Goal: Task Accomplishment & Management: Complete application form

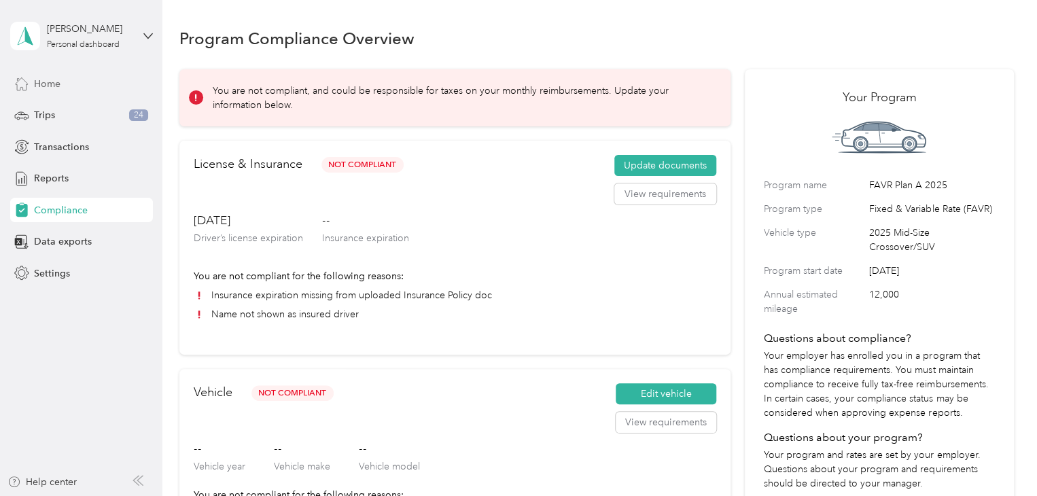
click at [54, 86] on span "Home" at bounding box center [47, 84] width 26 height 14
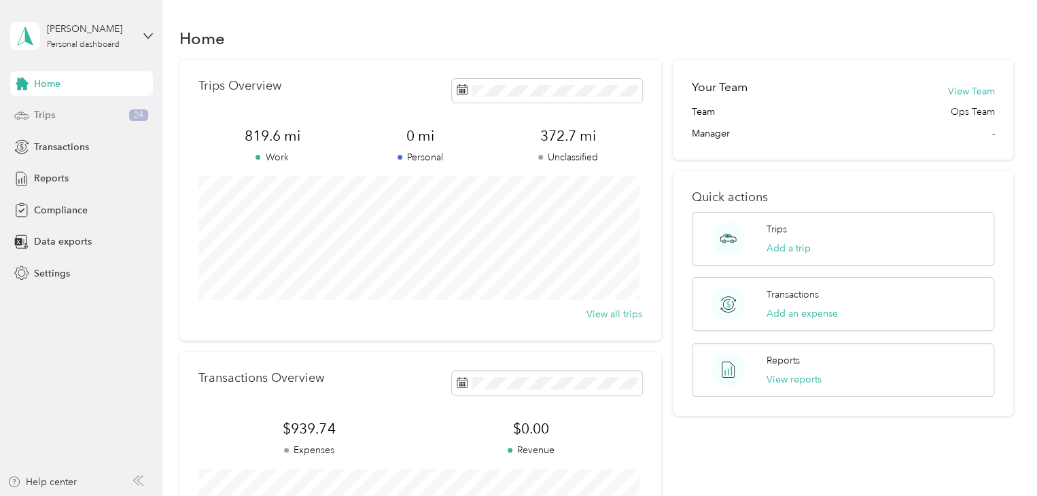
click at [46, 115] on span "Trips" at bounding box center [44, 115] width 21 height 14
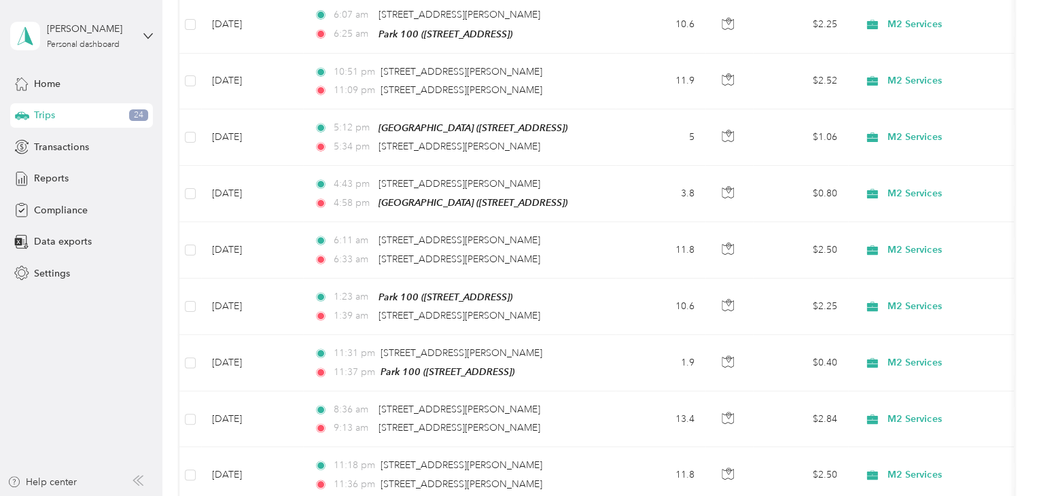
scroll to position [557, 0]
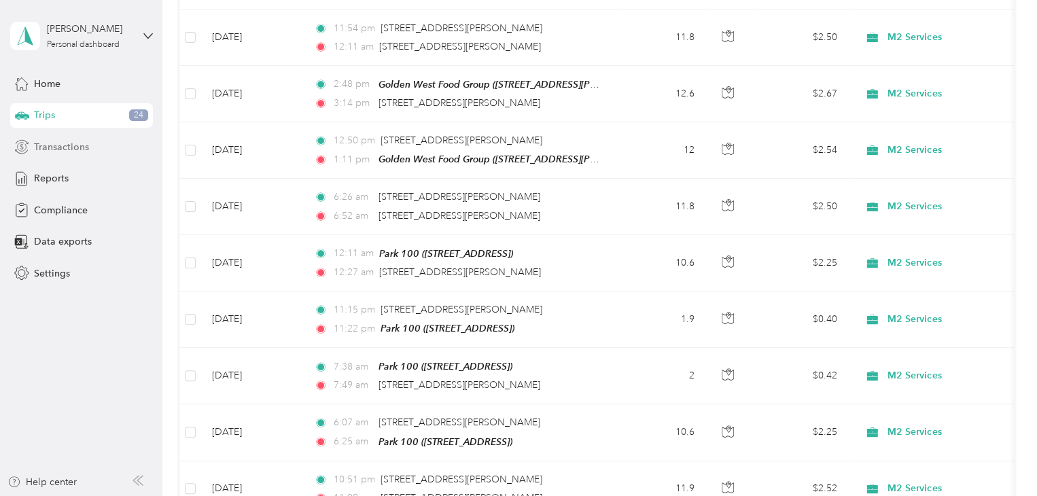
click at [38, 146] on span "Transactions" at bounding box center [61, 147] width 55 height 14
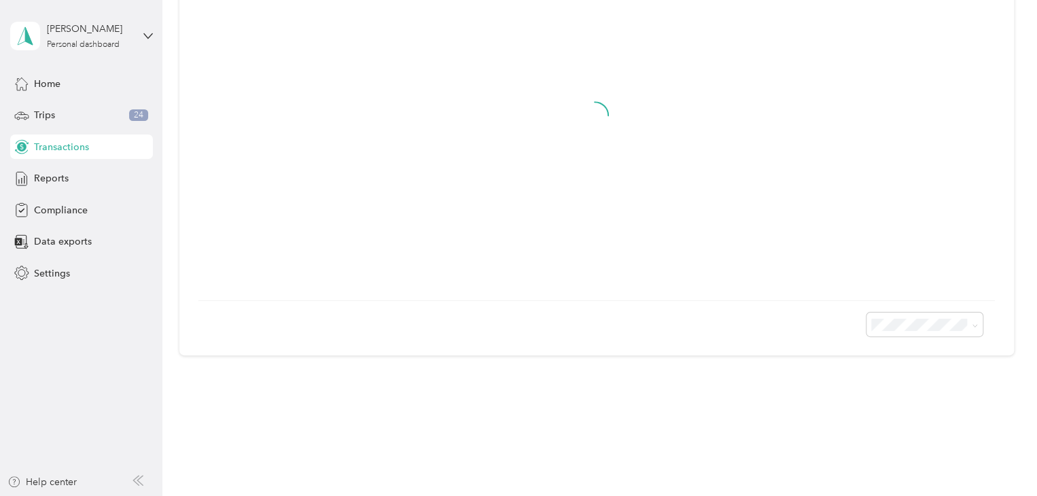
scroll to position [26, 0]
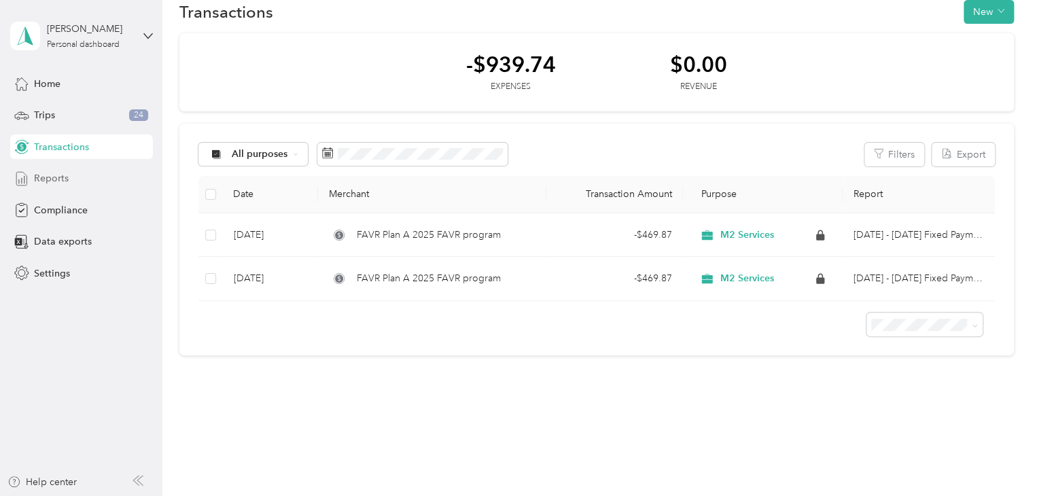
click at [46, 180] on span "Reports" at bounding box center [51, 178] width 35 height 14
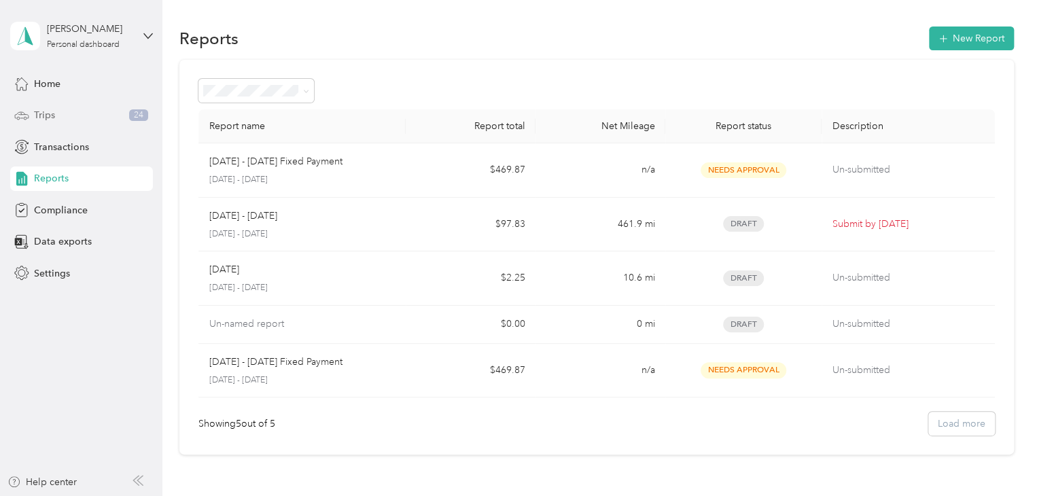
click at [61, 113] on div "Trips 24" at bounding box center [81, 115] width 143 height 24
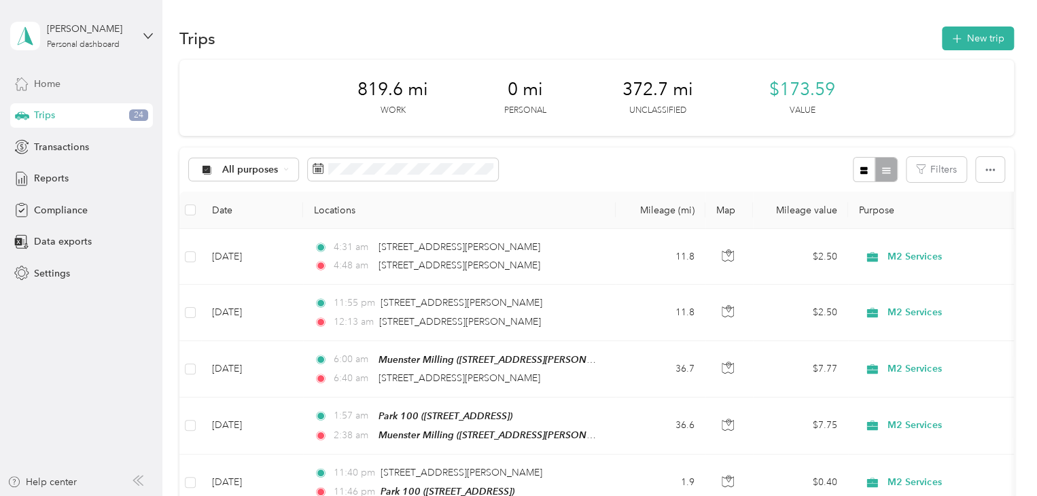
click at [54, 79] on span "Home" at bounding box center [47, 84] width 26 height 14
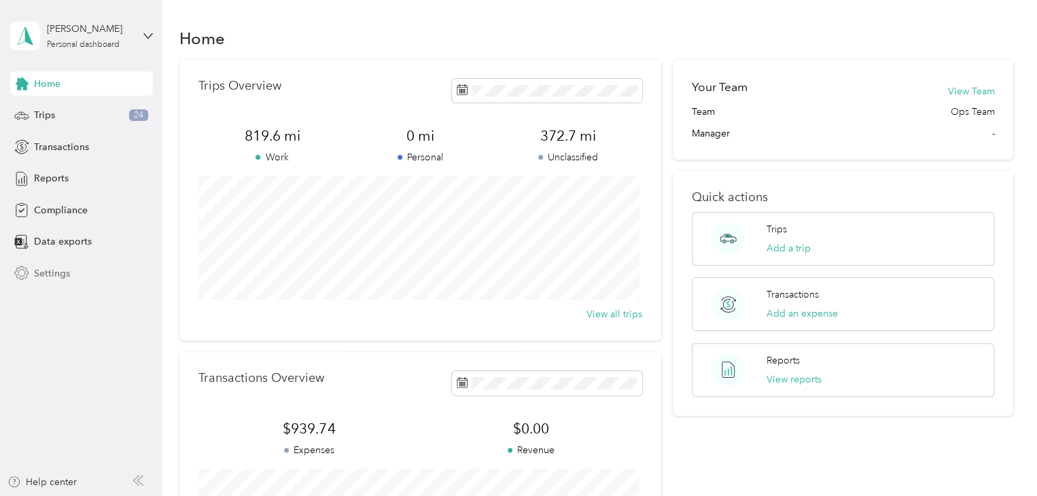
click at [51, 267] on span "Settings" at bounding box center [52, 273] width 36 height 14
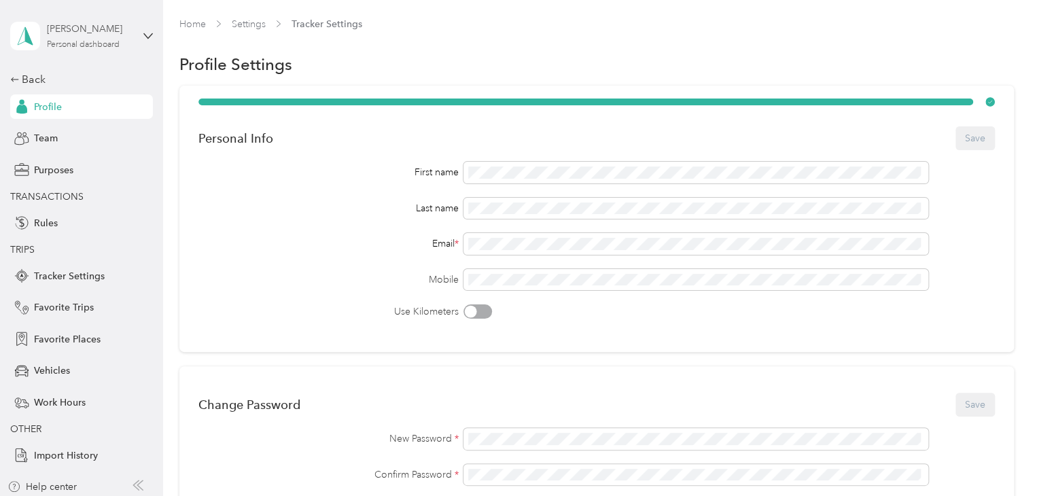
click at [58, 31] on div "[PERSON_NAME]" at bounding box center [89, 29] width 85 height 14
click at [105, 163] on div "Purposes" at bounding box center [81, 170] width 143 height 24
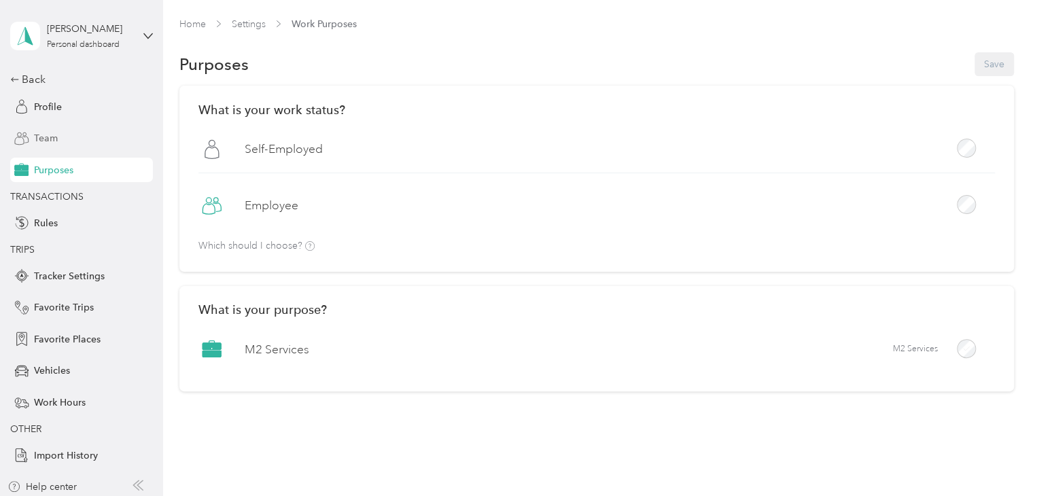
click at [40, 139] on span "Team" at bounding box center [46, 138] width 24 height 14
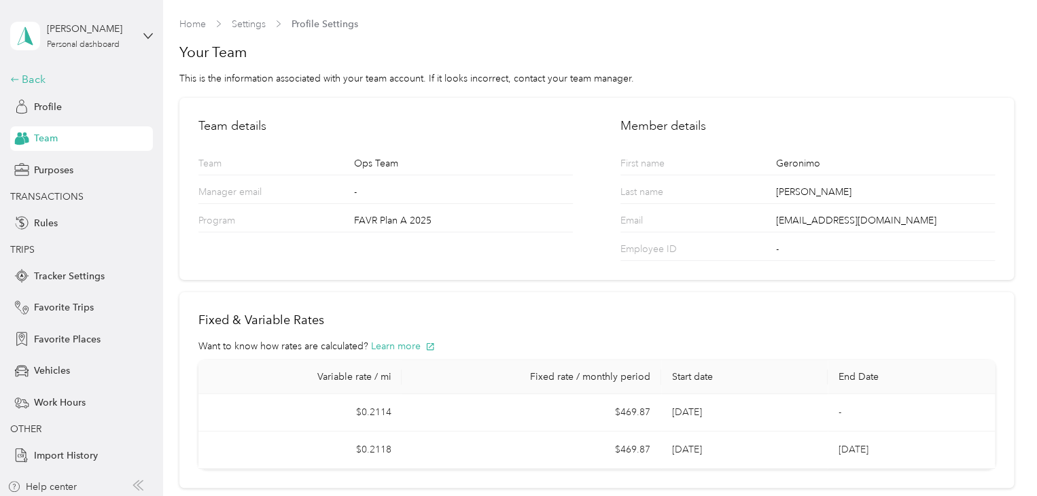
click at [11, 79] on icon at bounding box center [14, 79] width 7 height 4
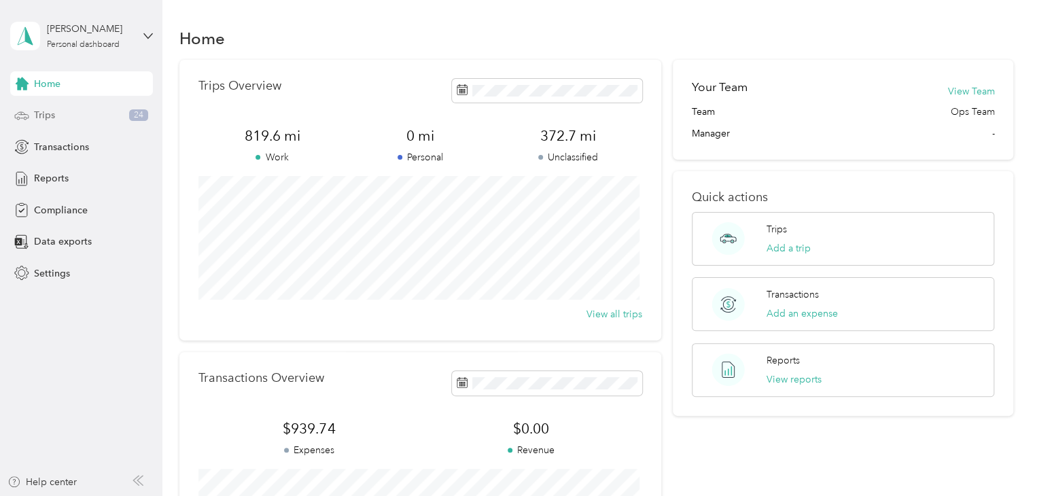
click at [75, 120] on div "Trips 24" at bounding box center [81, 115] width 143 height 24
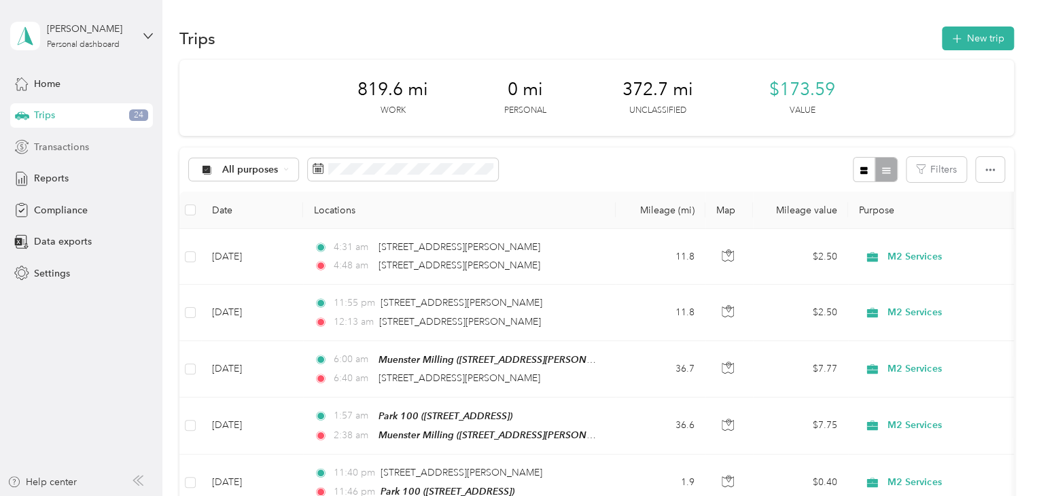
click at [73, 143] on span "Transactions" at bounding box center [61, 147] width 55 height 14
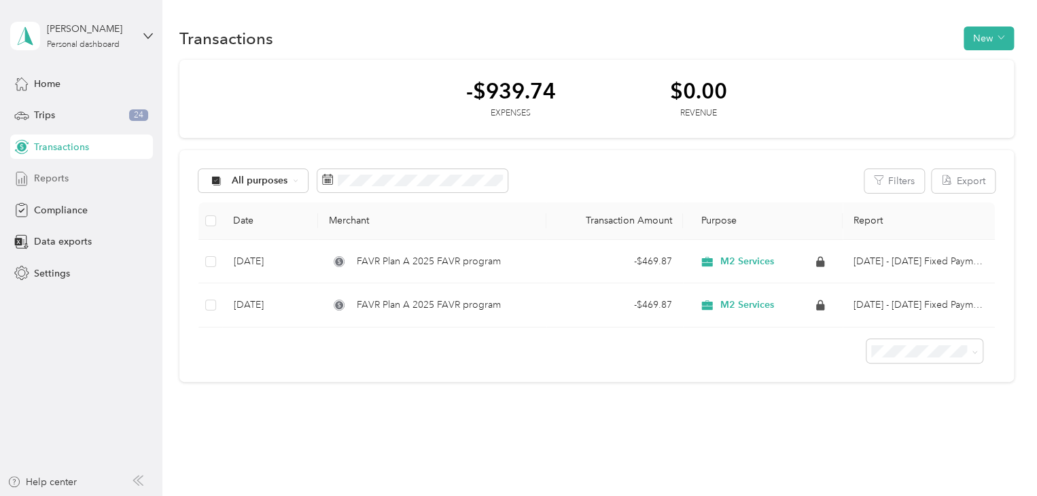
click at [68, 188] on div "Reports" at bounding box center [81, 178] width 143 height 24
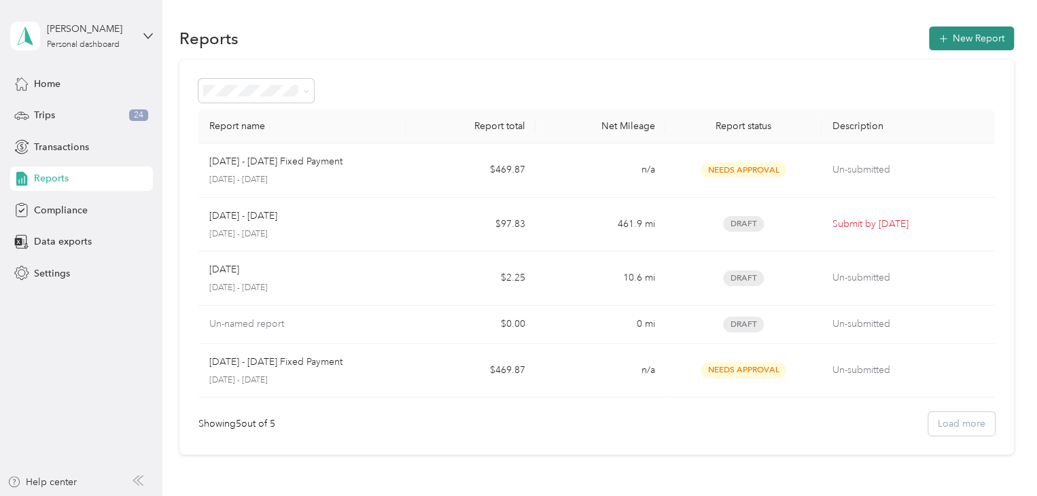
click at [968, 36] on button "New Report" at bounding box center [971, 38] width 85 height 24
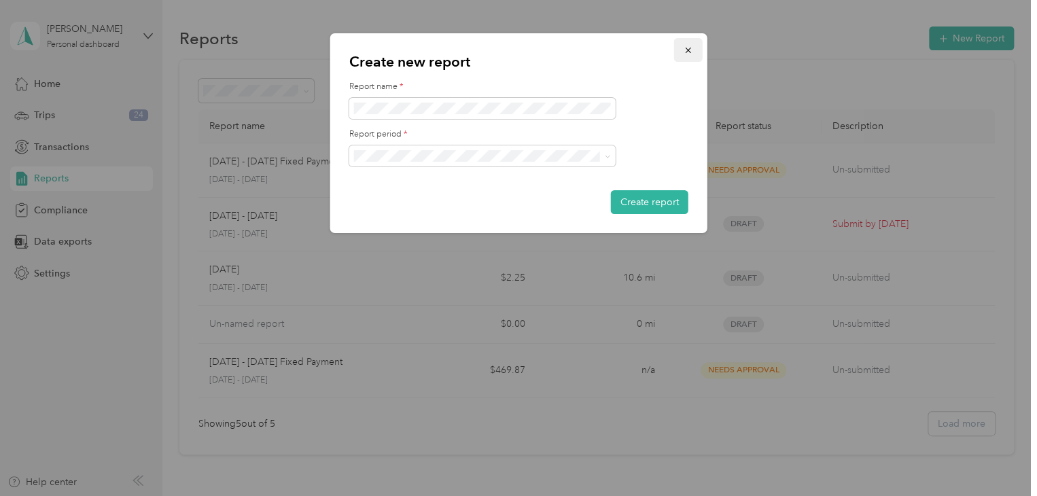
click at [687, 50] on icon "button" at bounding box center [687, 50] width 5 height 5
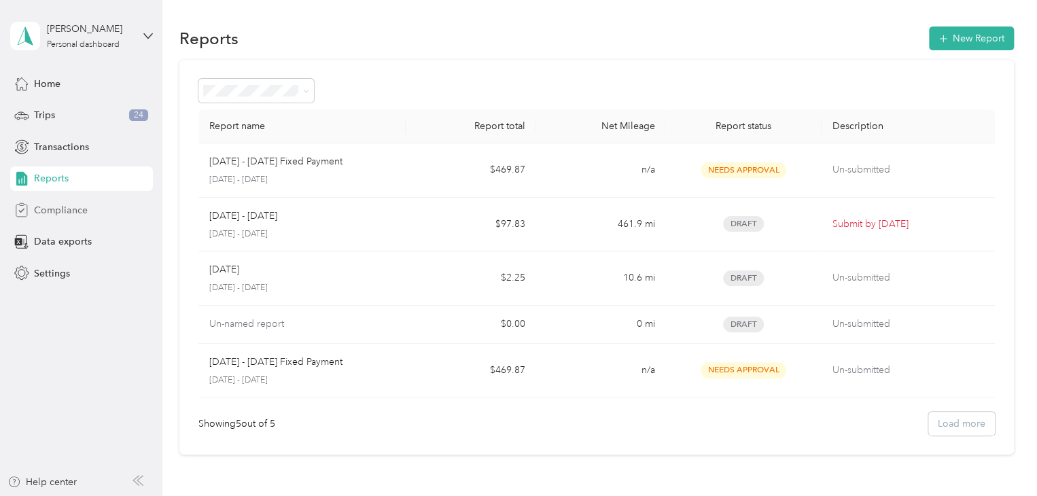
click at [69, 209] on span "Compliance" at bounding box center [61, 210] width 54 height 14
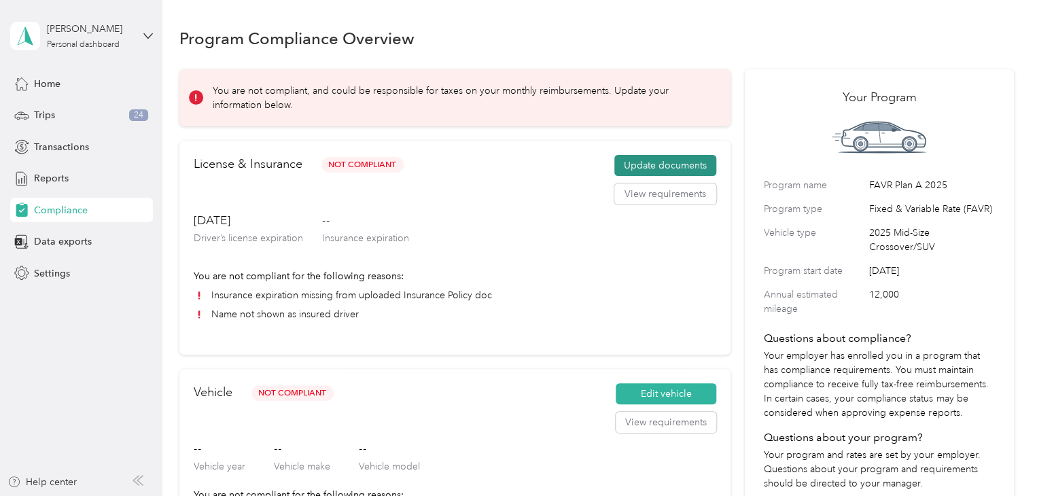
click at [650, 166] on button "Update documents" at bounding box center [665, 166] width 102 height 22
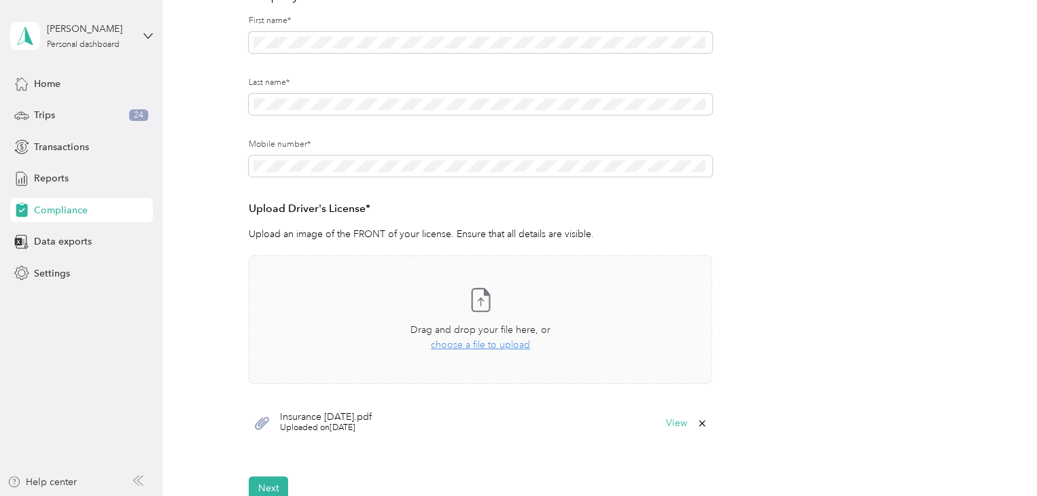
scroll to position [190, 0]
click at [476, 347] on span "choose a file to upload" at bounding box center [480, 347] width 99 height 12
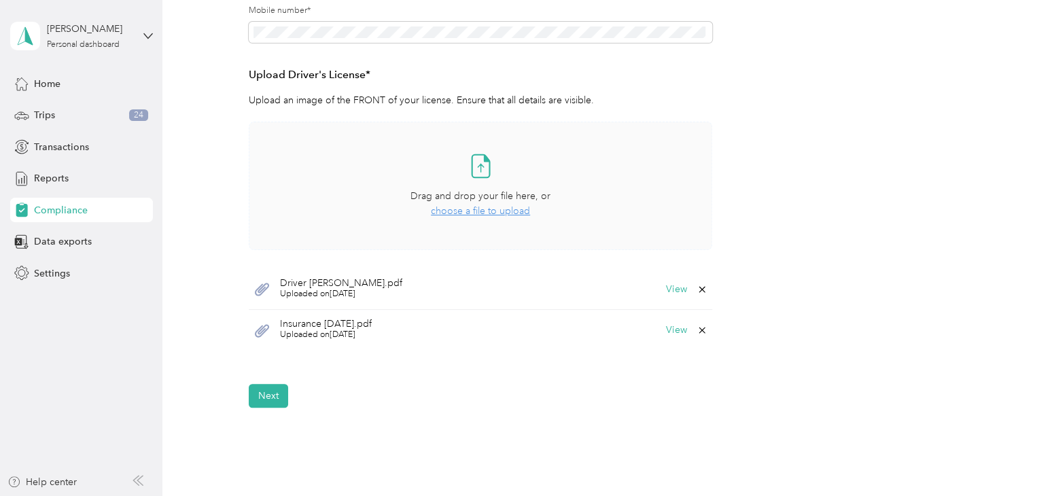
scroll to position [394, 0]
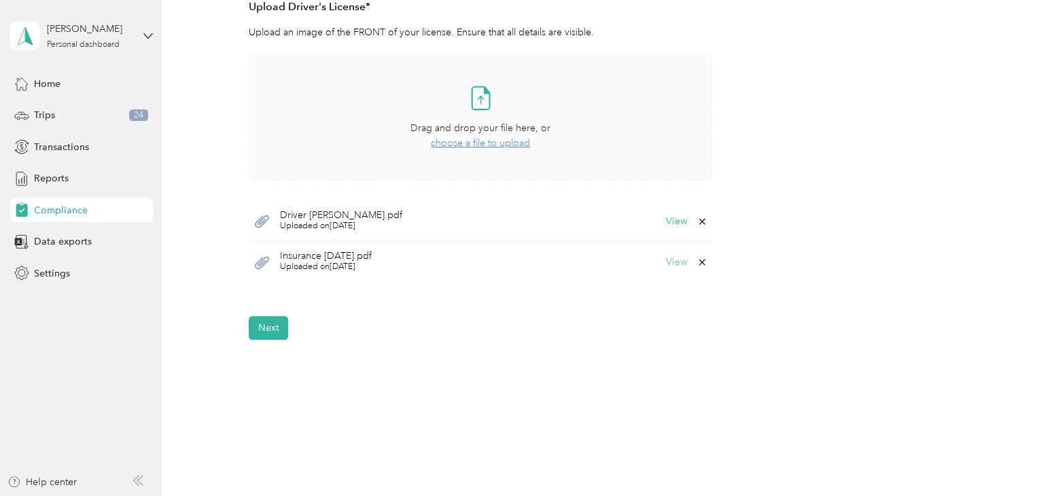
click at [680, 261] on button "View" at bounding box center [676, 263] width 21 height 10
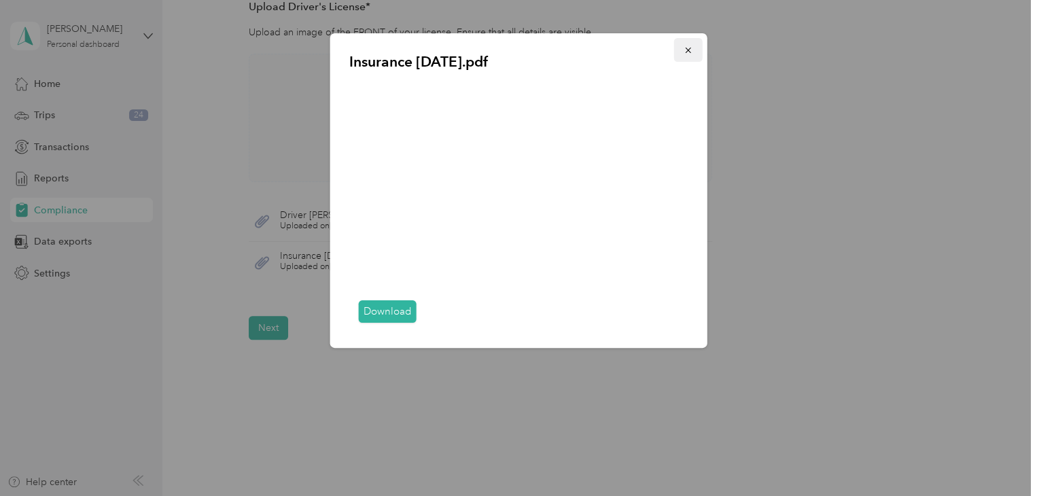
click at [688, 52] on icon "button" at bounding box center [689, 51] width 10 height 10
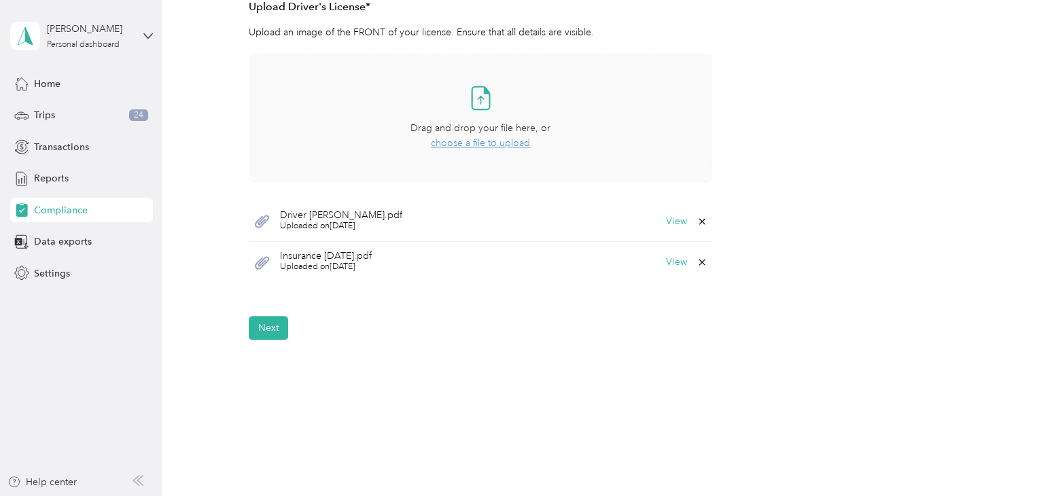
click at [698, 259] on icon at bounding box center [701, 262] width 11 height 11
click at [633, 262] on button "No" at bounding box center [632, 272] width 25 height 22
click at [683, 260] on button "View" at bounding box center [676, 263] width 21 height 10
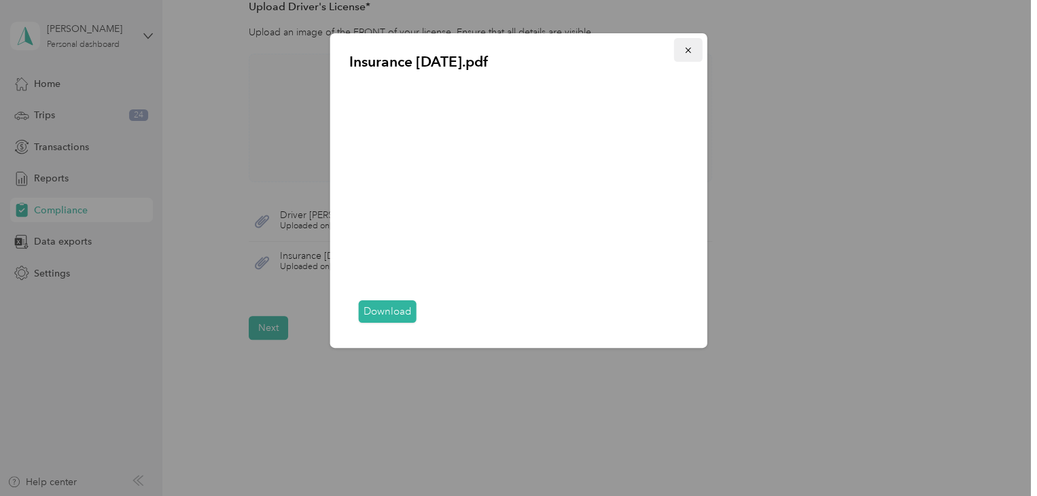
click at [687, 44] on span "button" at bounding box center [689, 50] width 10 height 12
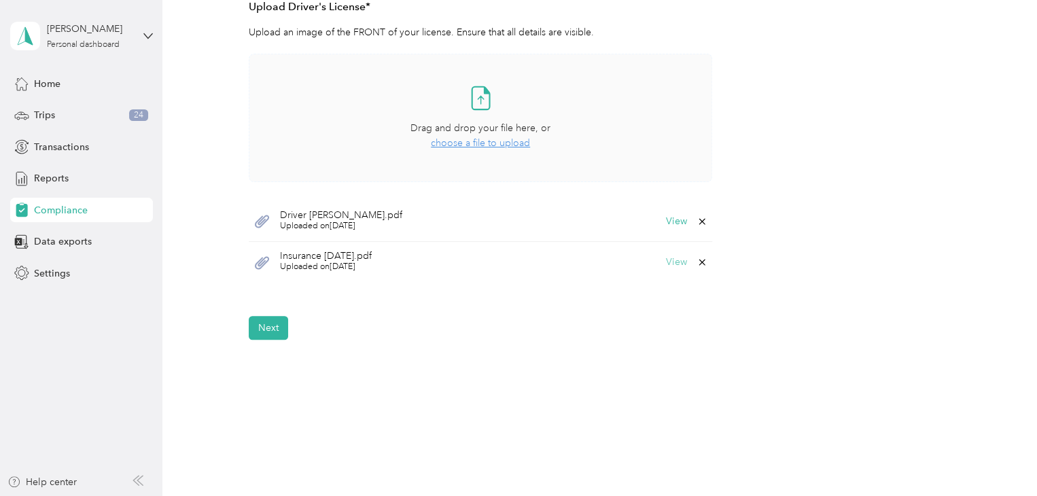
click at [675, 262] on button "View" at bounding box center [676, 263] width 21 height 10
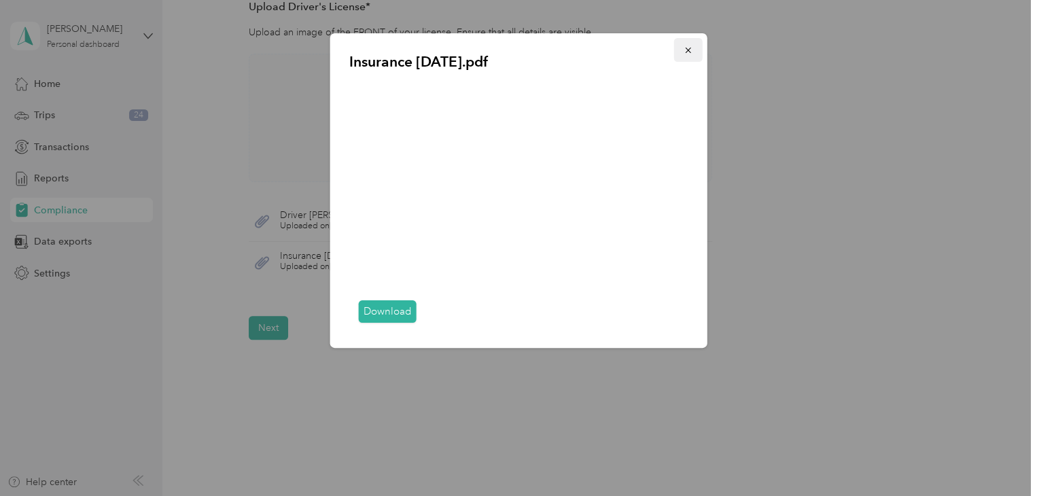
click at [692, 47] on icon "button" at bounding box center [689, 51] width 10 height 10
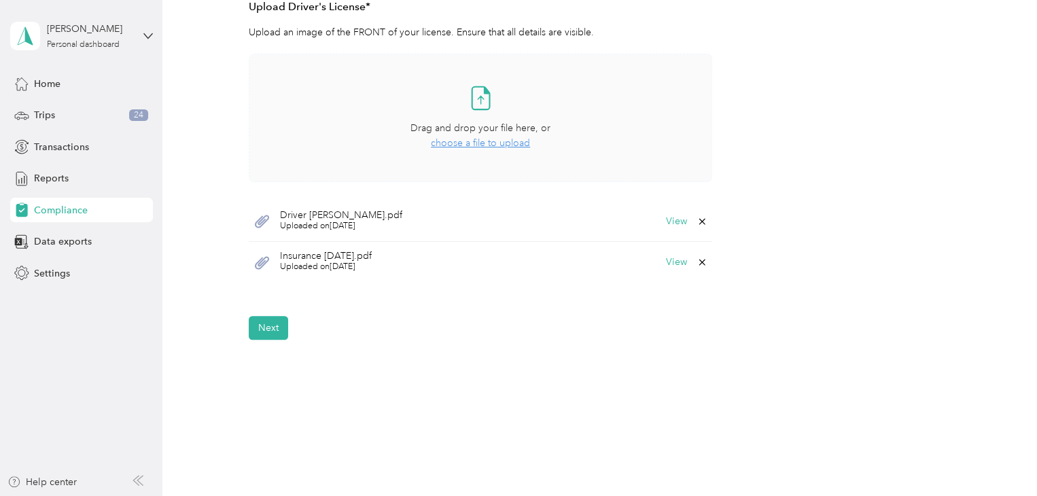
click at [698, 262] on icon at bounding box center [701, 263] width 6 height 6
click at [666, 275] on button "Yes" at bounding box center [665, 272] width 26 height 22
click at [669, 218] on button "View" at bounding box center [676, 222] width 21 height 10
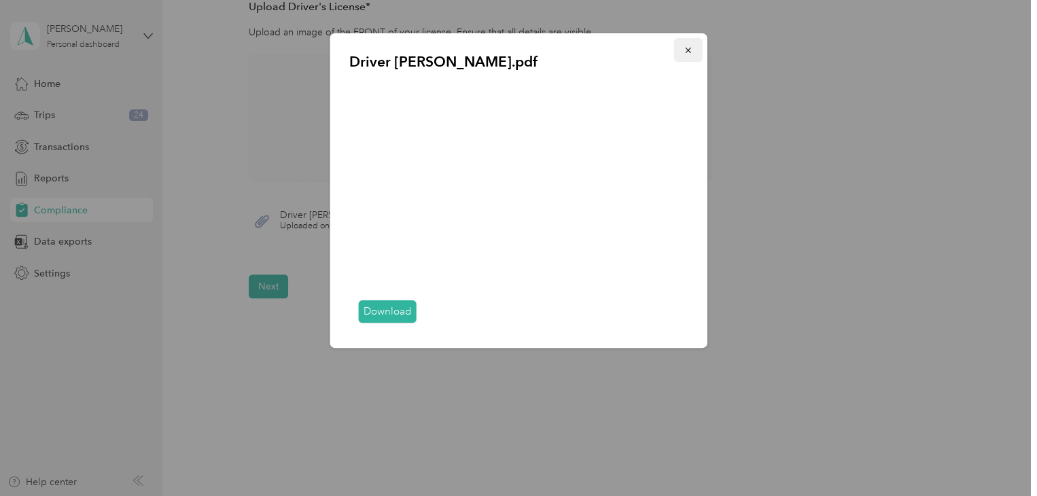
click at [689, 45] on span "button" at bounding box center [689, 50] width 10 height 12
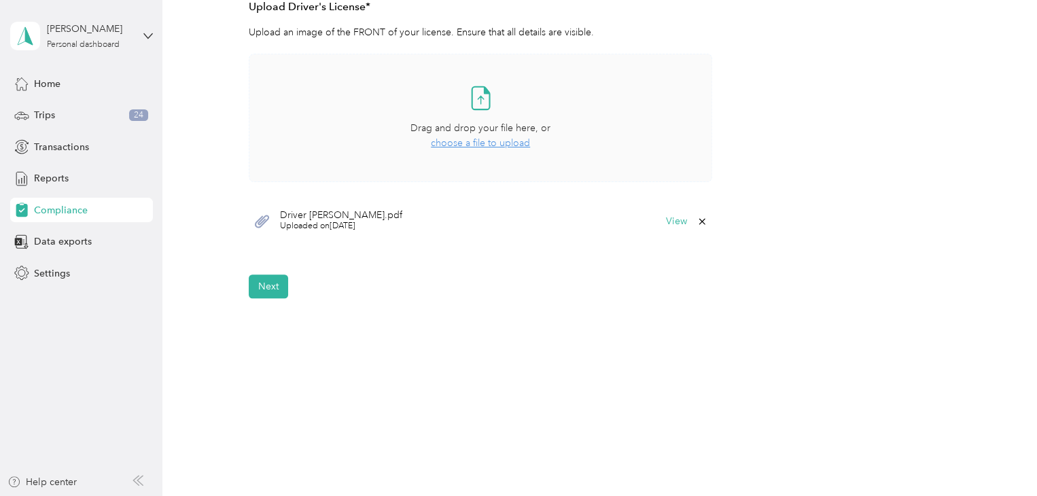
click at [454, 141] on span "choose a file to upload" at bounding box center [480, 143] width 99 height 12
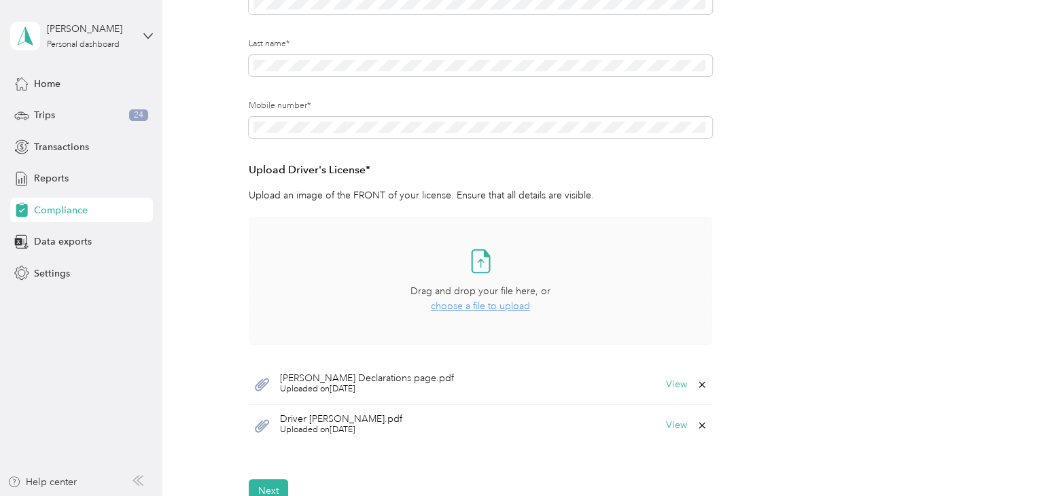
scroll to position [435, 0]
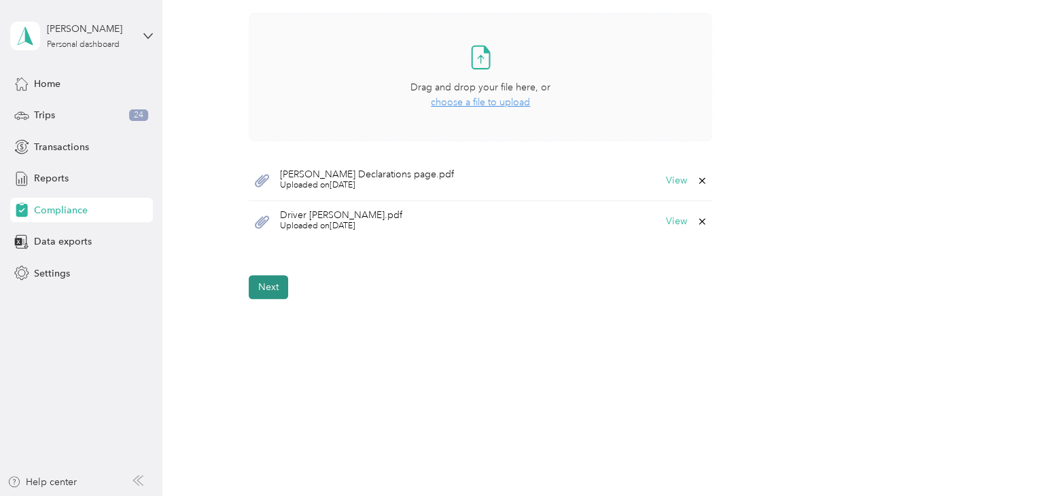
click at [269, 283] on button "Next" at bounding box center [268, 287] width 39 height 24
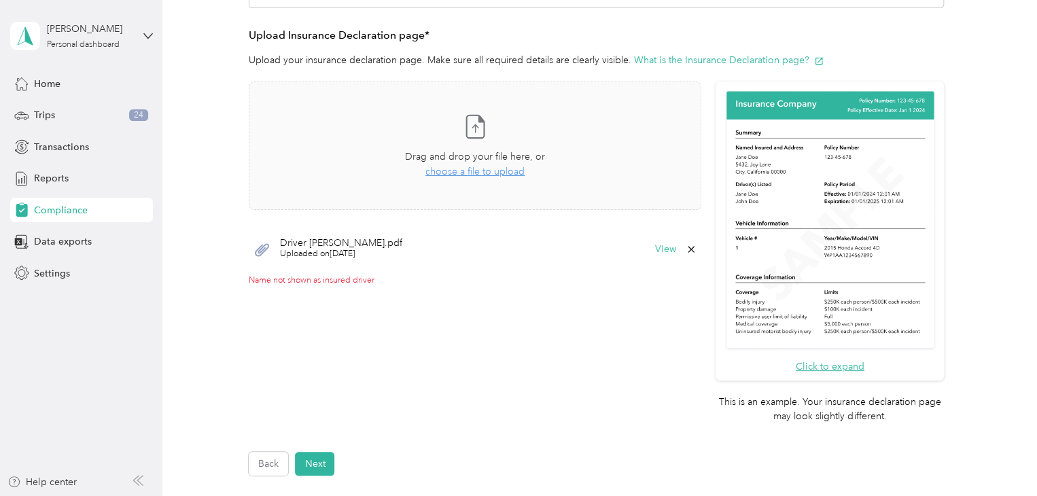
scroll to position [288, 0]
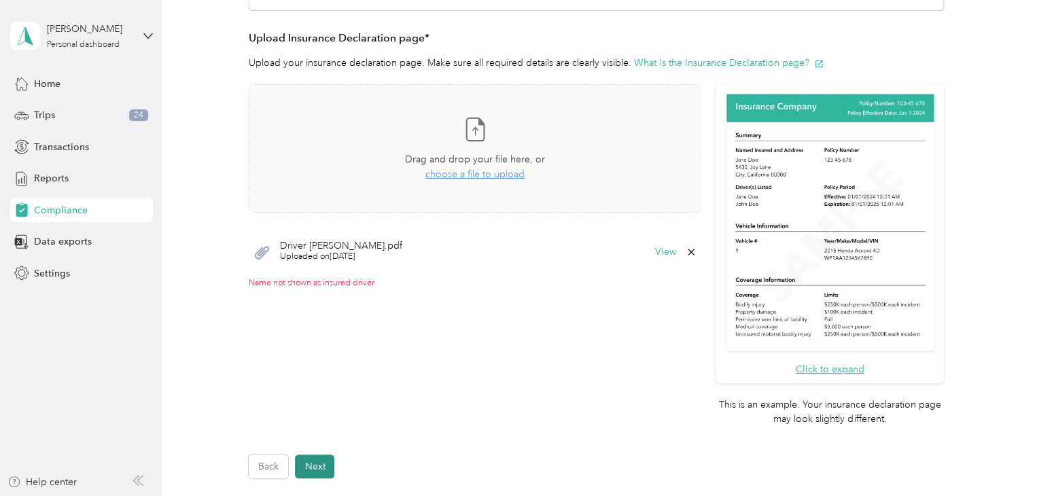
click at [310, 459] on button "Next" at bounding box center [314, 467] width 39 height 24
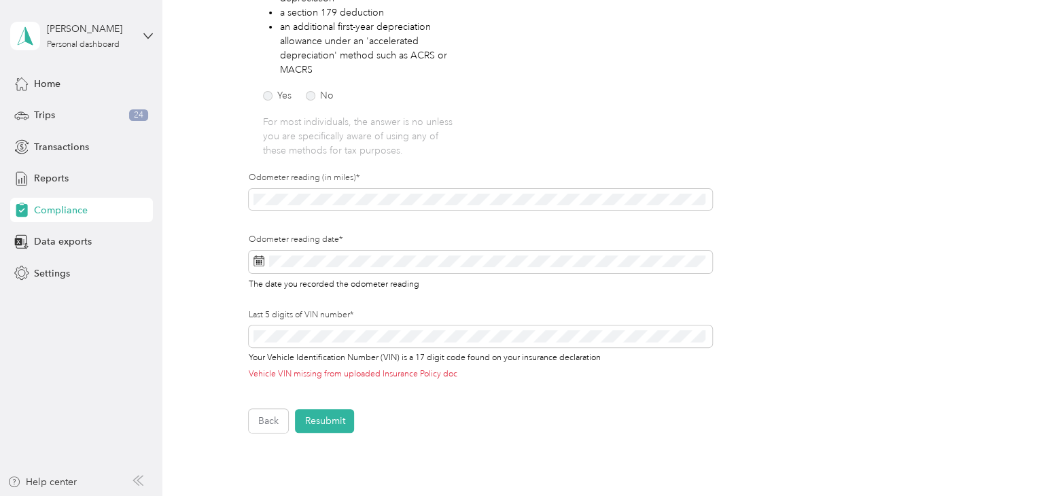
scroll to position [334, 0]
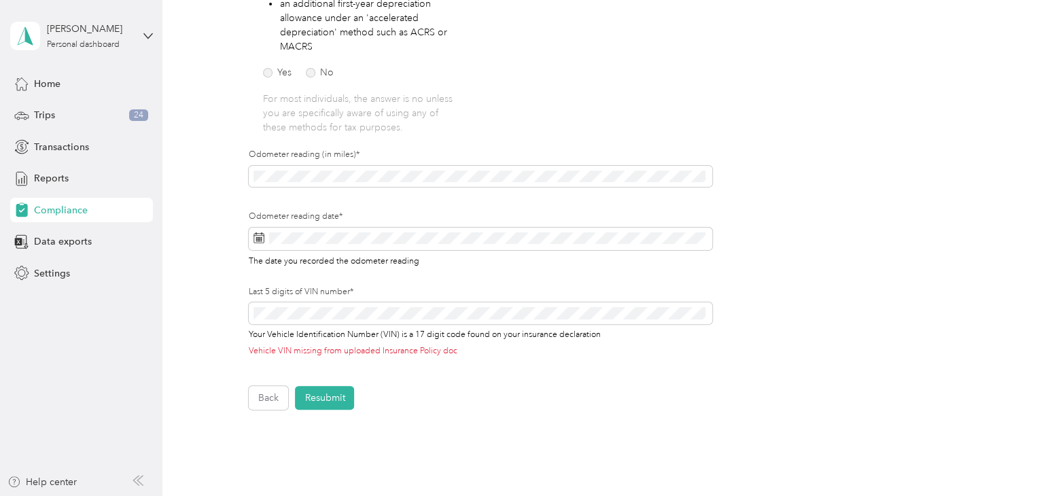
click at [799, 400] on div "Back Resubmit" at bounding box center [596, 398] width 695 height 24
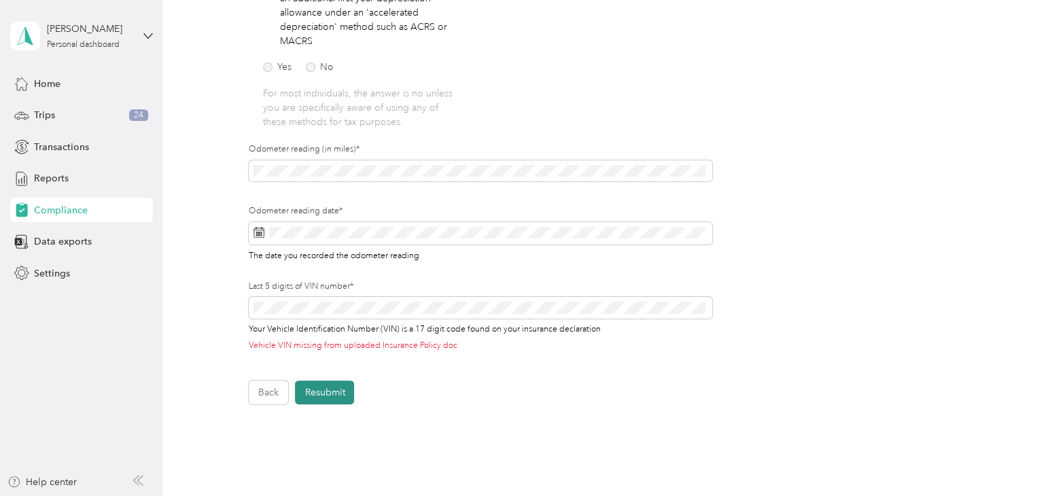
click at [319, 392] on button "Resubmit" at bounding box center [324, 392] width 59 height 24
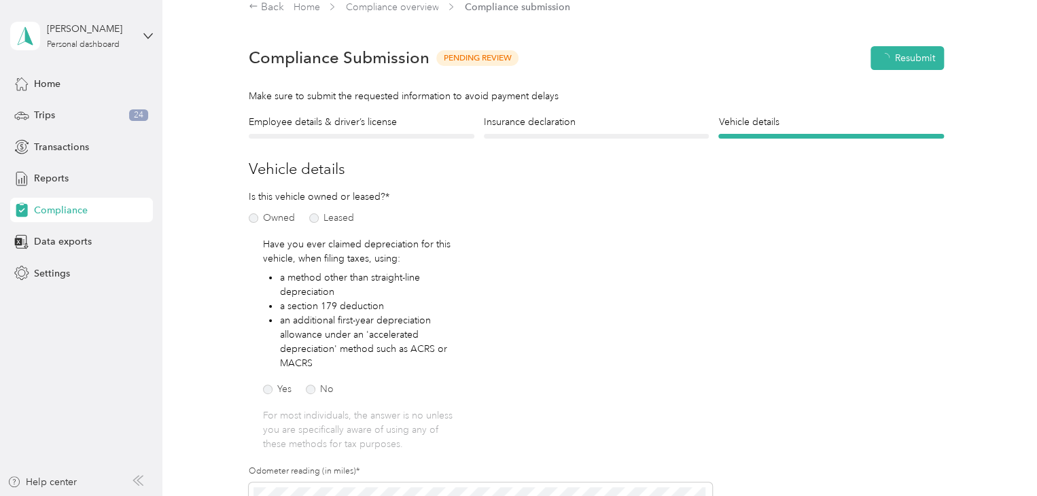
scroll to position [16, 0]
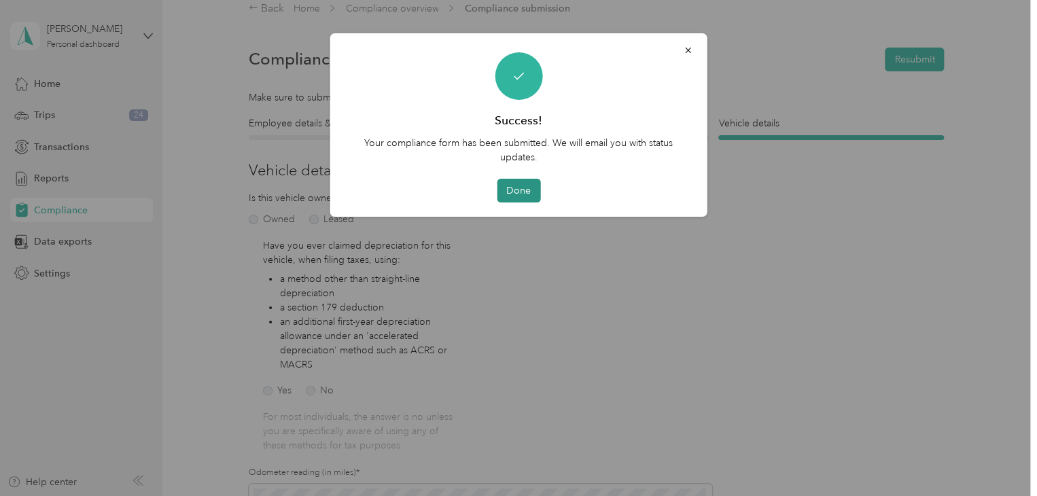
click at [526, 188] on button "Done" at bounding box center [518, 191] width 43 height 24
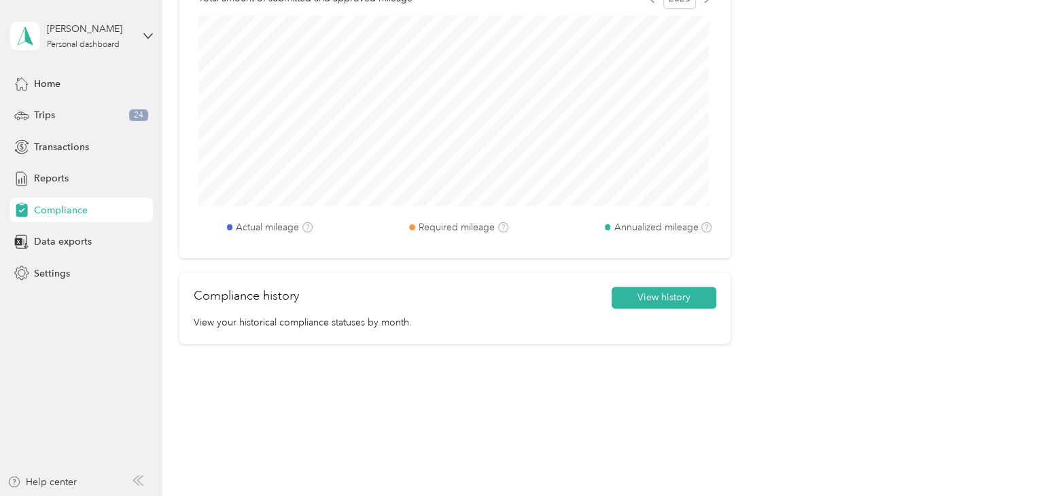
scroll to position [684, 0]
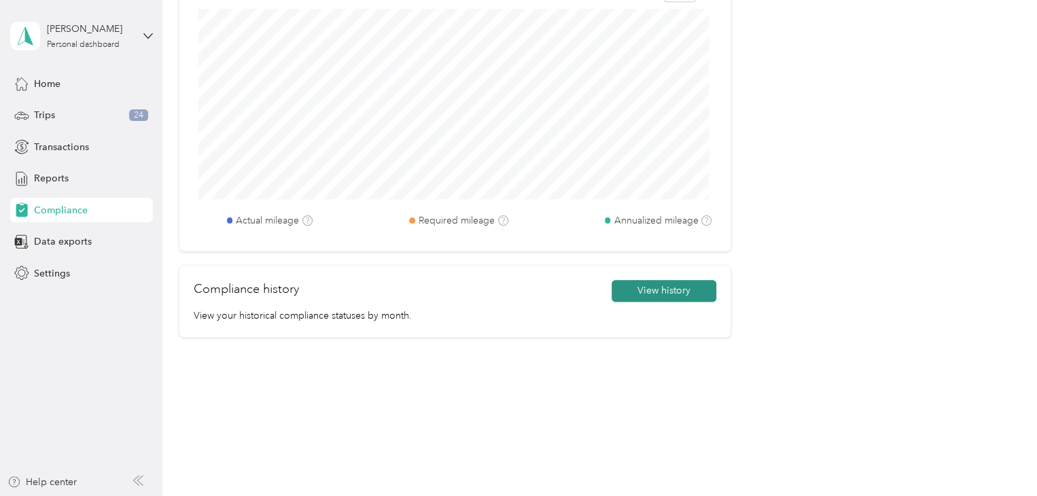
click at [666, 292] on button "View history" at bounding box center [664, 291] width 105 height 22
